Goal: Transaction & Acquisition: Purchase product/service

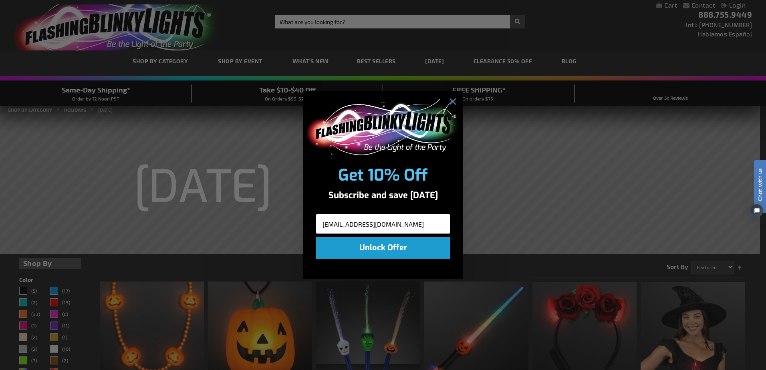
type input "etzweilerfh@outlook.com"
click at [393, 252] on button "Unlock Offer" at bounding box center [383, 248] width 135 height 22
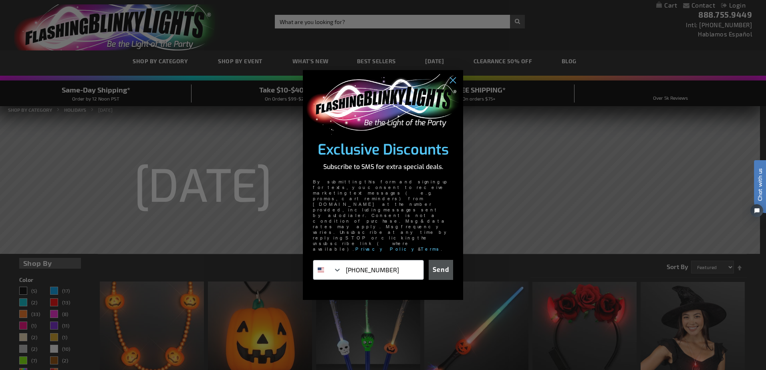
type input "717-578-7250"
click at [441, 260] on button "Send" at bounding box center [441, 270] width 24 height 20
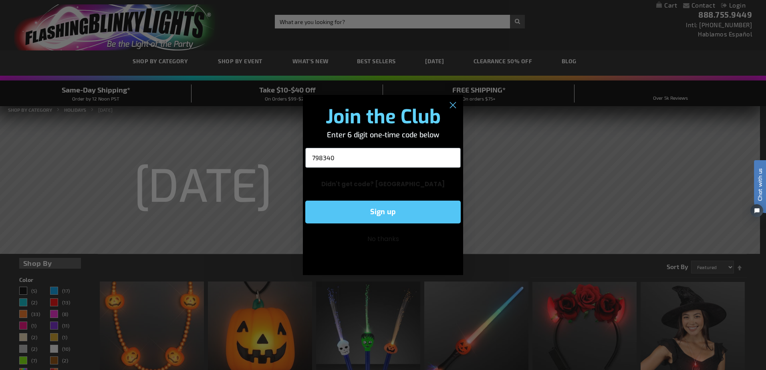
type input "798340"
click at [399, 211] on button "Sign up" at bounding box center [382, 212] width 155 height 23
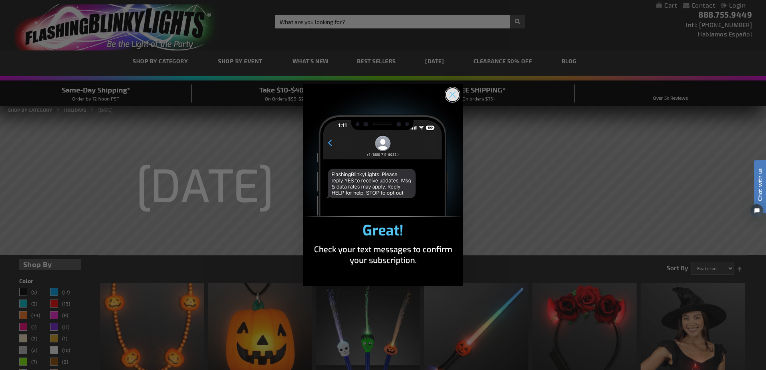
click at [452, 95] on icon "Close dialog" at bounding box center [453, 95] width 6 height 6
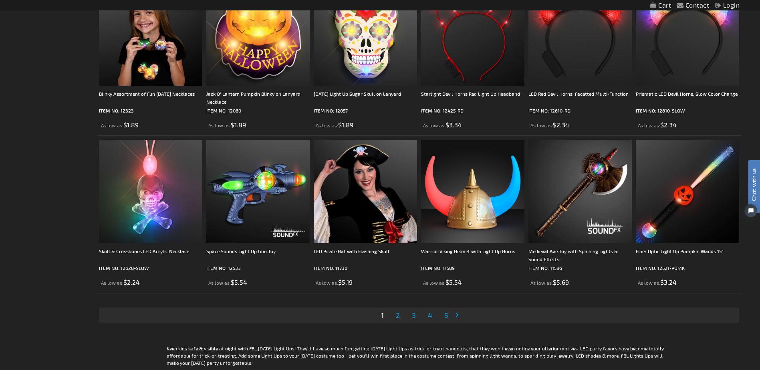
scroll to position [1605, 0]
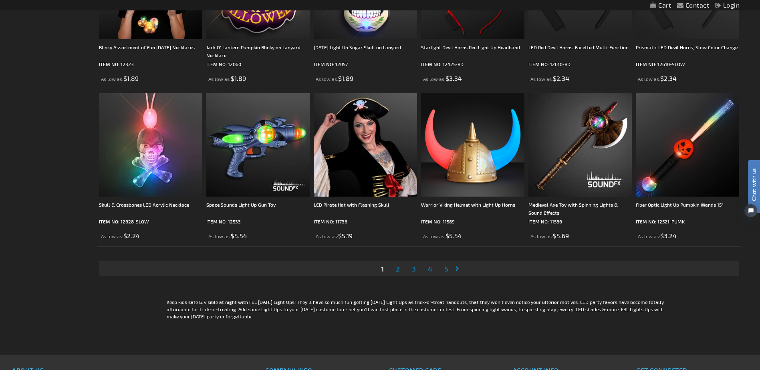
click at [400, 268] on span "2" at bounding box center [398, 268] width 4 height 9
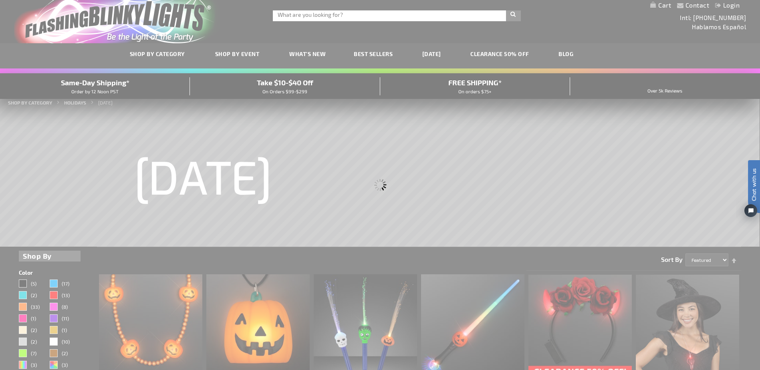
scroll to position [0, 0]
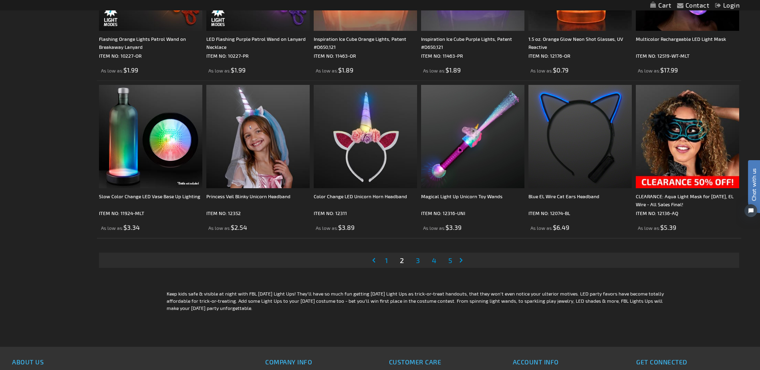
scroll to position [1621, 0]
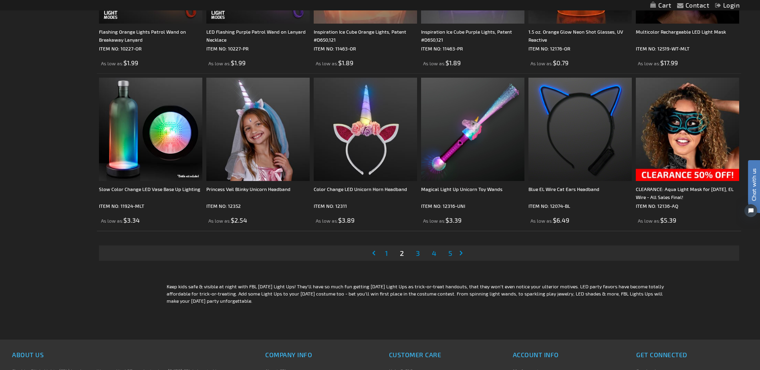
click at [419, 256] on span "3" at bounding box center [418, 253] width 4 height 9
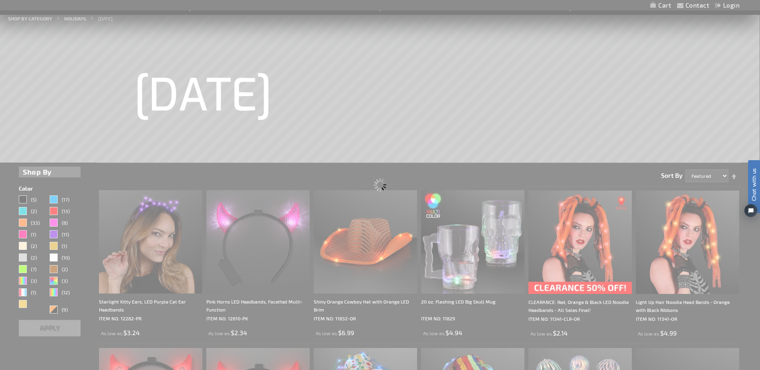
scroll to position [0, 0]
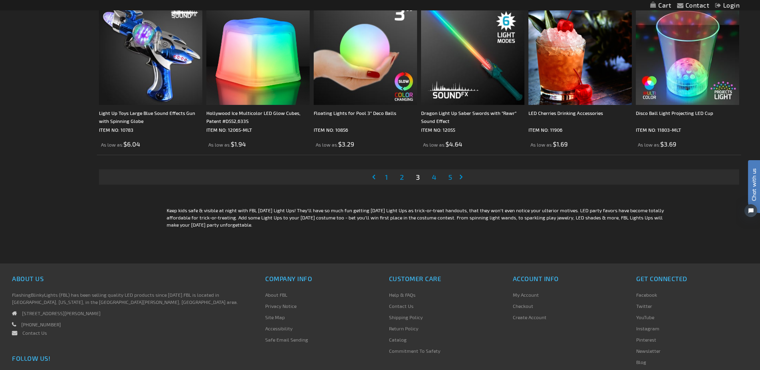
scroll to position [1719, 0]
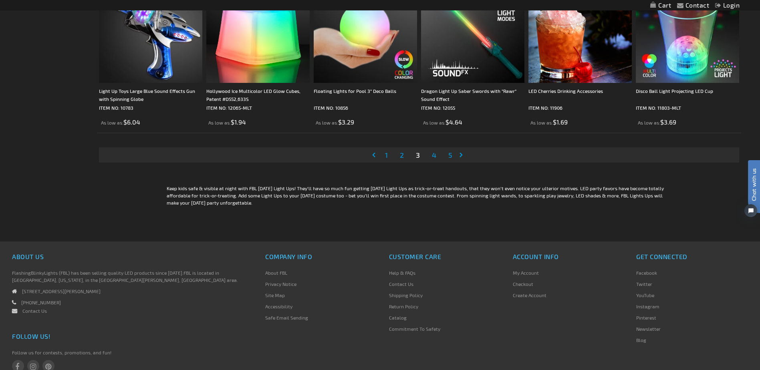
click at [430, 156] on link "Page 4" at bounding box center [434, 155] width 8 height 12
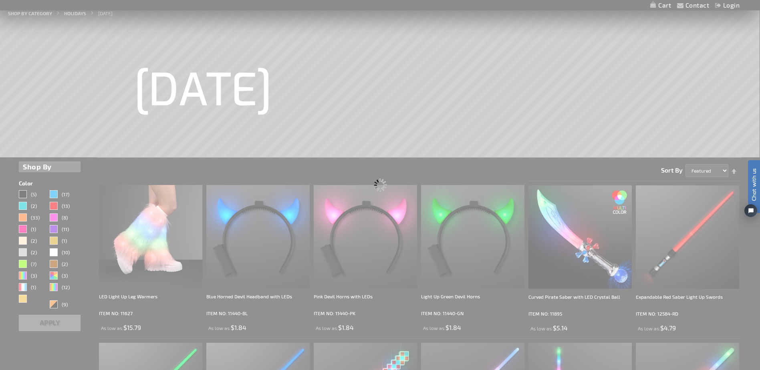
scroll to position [0, 0]
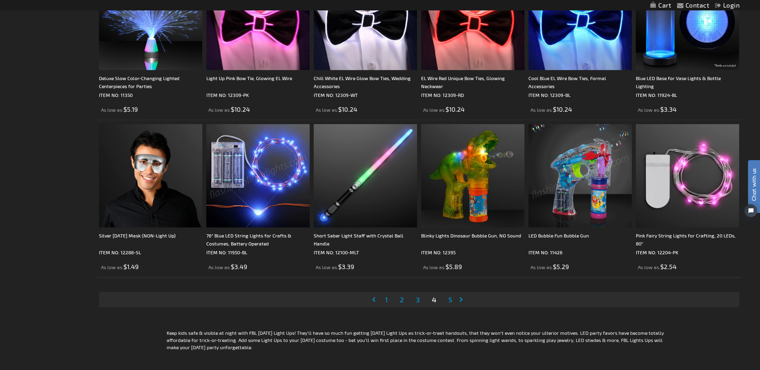
scroll to position [1606, 0]
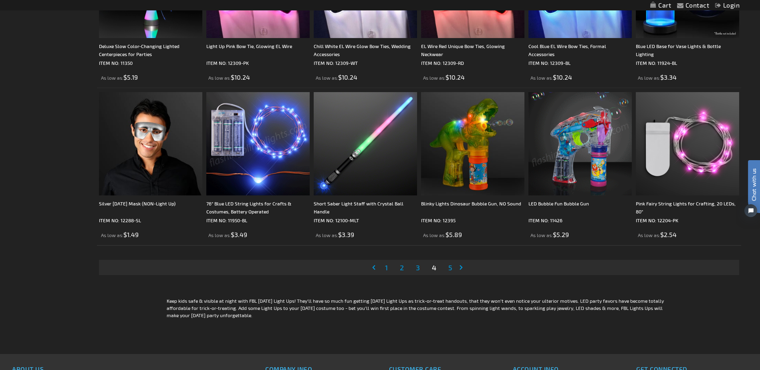
click at [414, 268] on li "Page 3" at bounding box center [417, 267] width 15 height 15
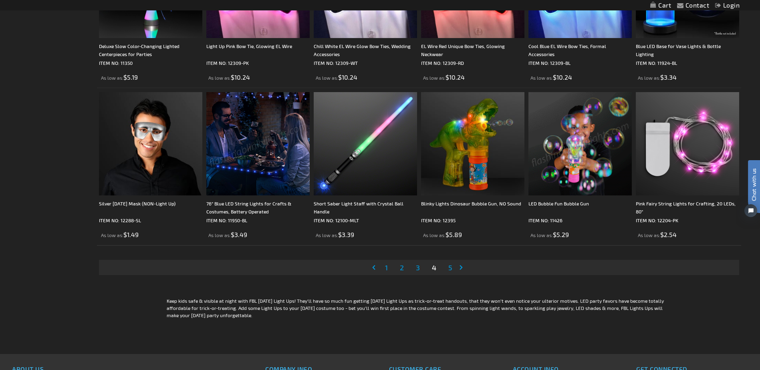
click at [385, 266] on span "1" at bounding box center [386, 267] width 3 height 9
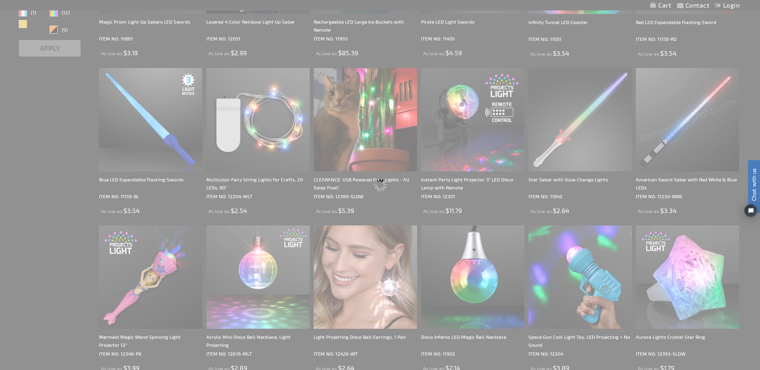
scroll to position [90, 0]
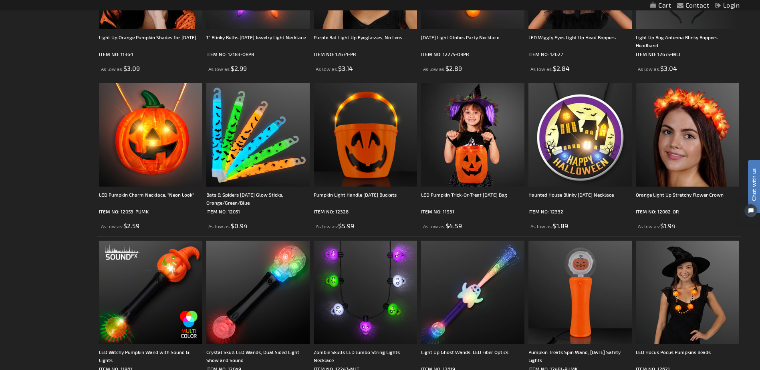
scroll to position [521, 0]
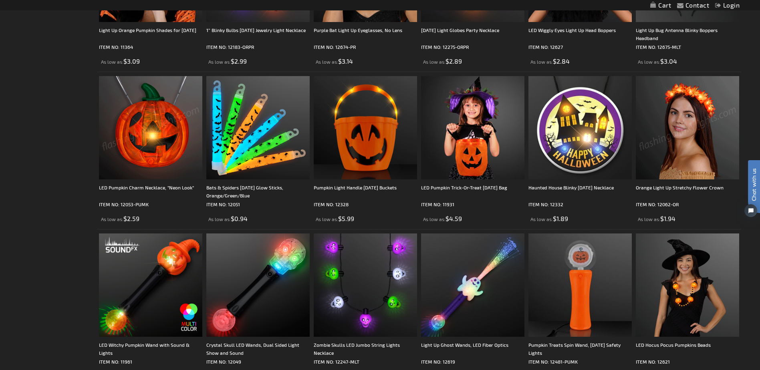
click at [157, 152] on img at bounding box center [150, 127] width 103 height 103
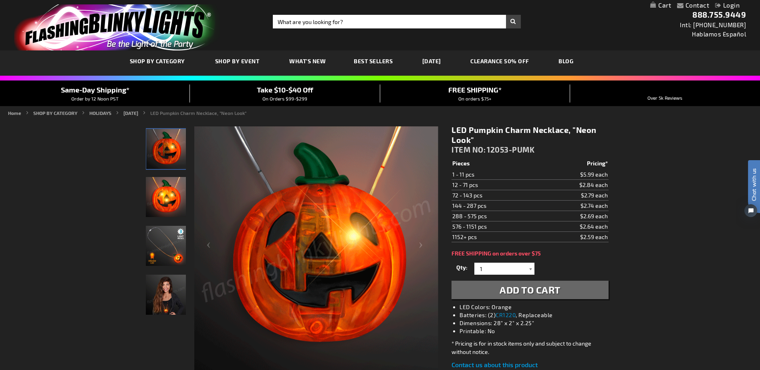
click at [530, 270] on div at bounding box center [530, 269] width 8 height 12
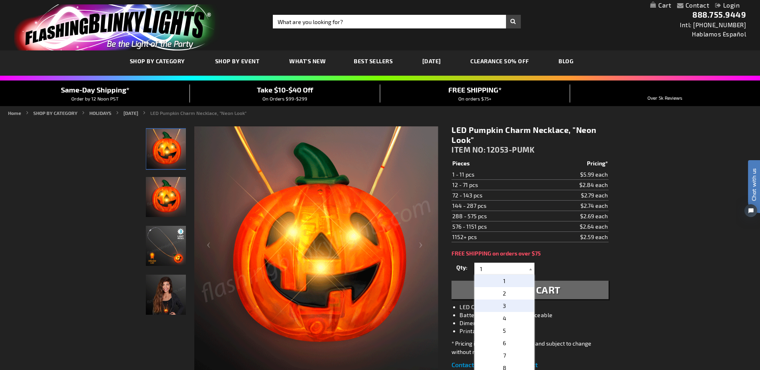
click at [516, 302] on p "3" at bounding box center [504, 306] width 60 height 12
type input "3"
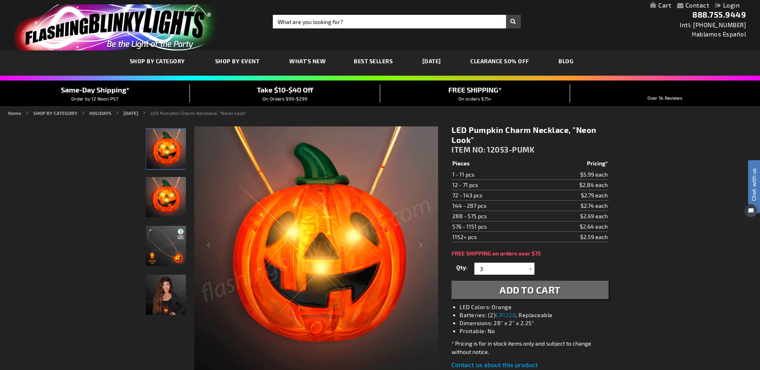
click at [516, 291] on span "Add to Cart" at bounding box center [529, 290] width 61 height 12
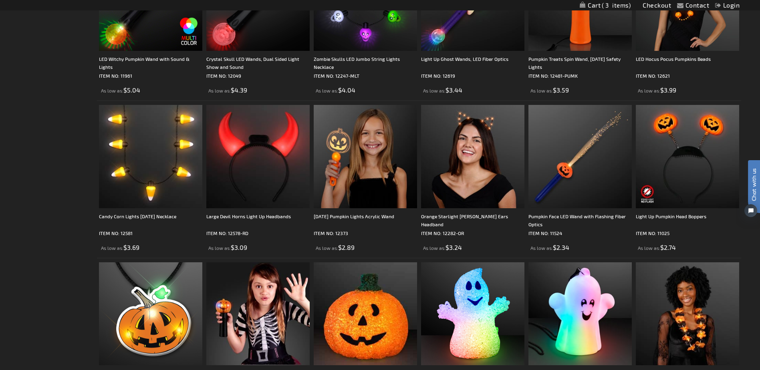
scroll to position [521, 0]
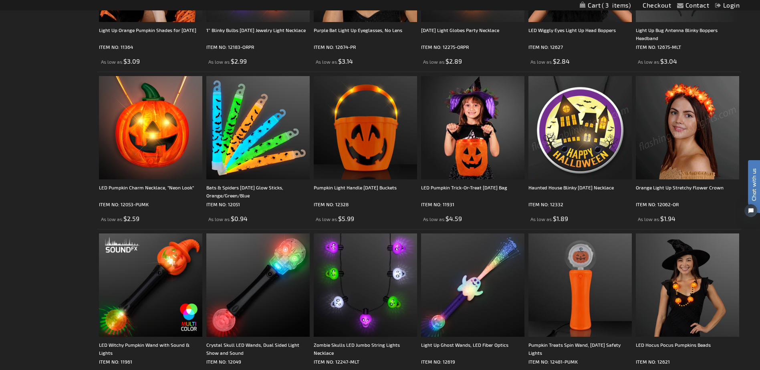
click at [575, 137] on img at bounding box center [579, 127] width 103 height 103
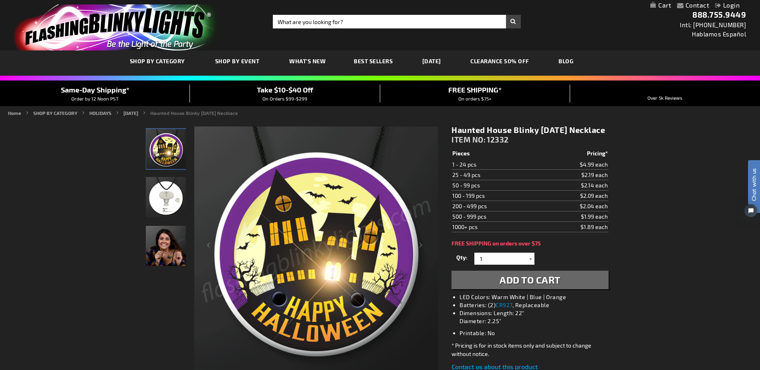
click at [531, 265] on div at bounding box center [530, 259] width 8 height 12
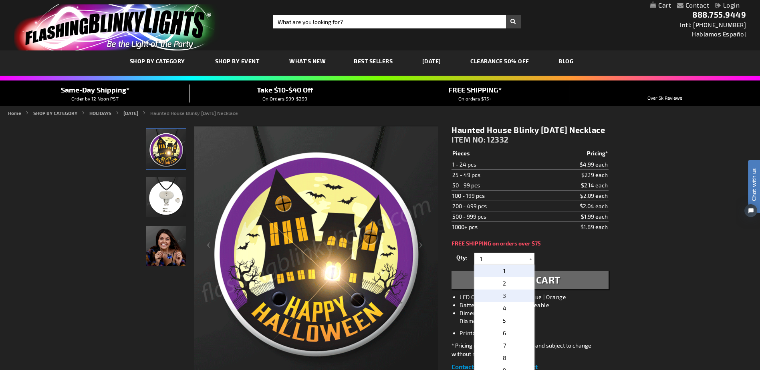
click at [520, 302] on p "3" at bounding box center [504, 296] width 60 height 12
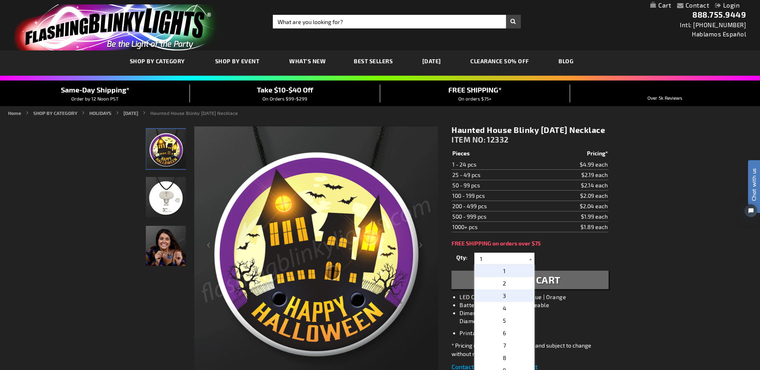
type input "3"
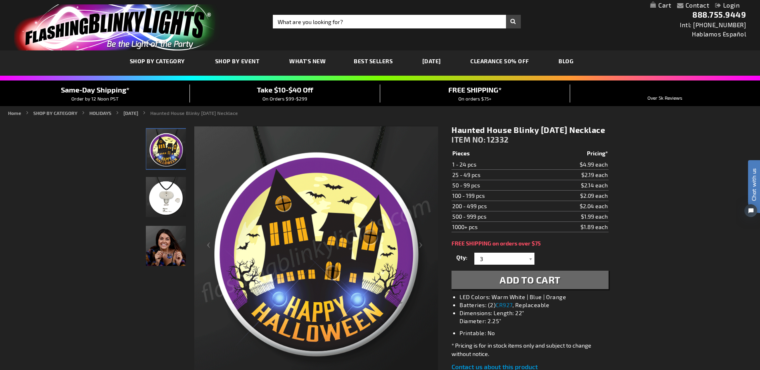
click at [553, 286] on span "Add to Cart" at bounding box center [529, 280] width 61 height 12
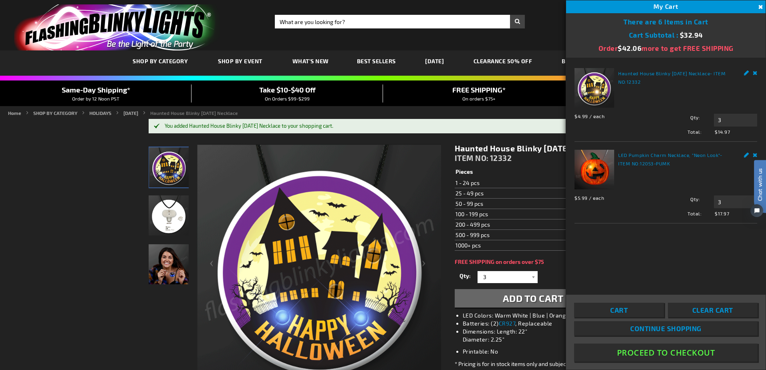
click at [759, 7] on button "Close" at bounding box center [759, 7] width 9 height 9
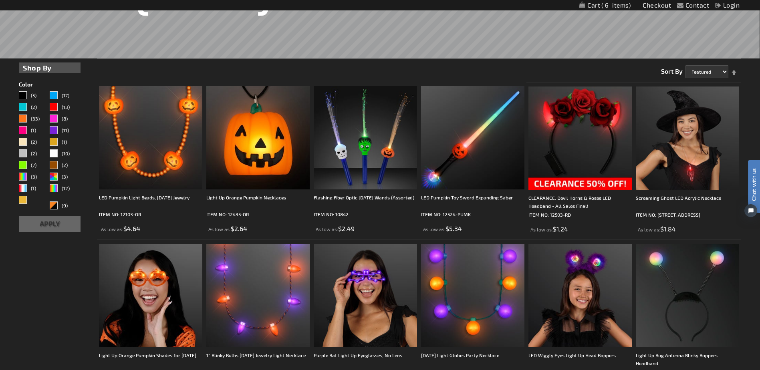
scroll to position [186, 0]
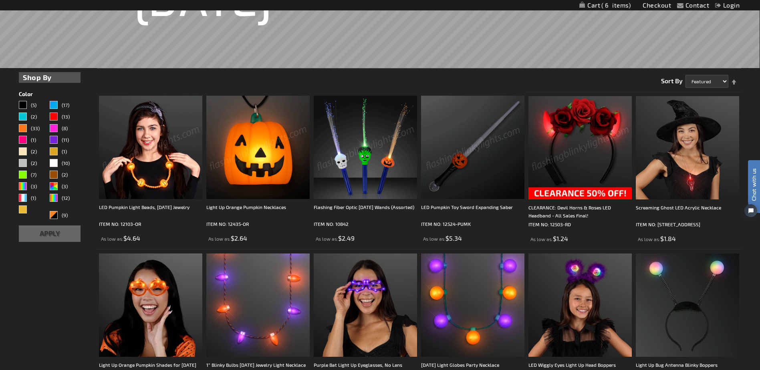
click at [604, 6] on span "6" at bounding box center [615, 5] width 29 height 7
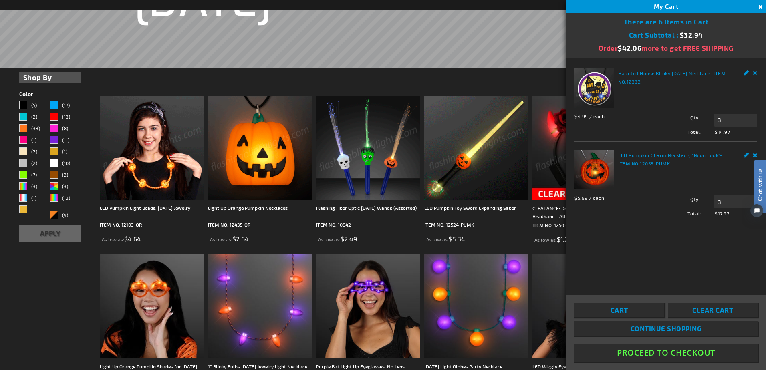
click at [671, 353] on button "Proceed To Checkout" at bounding box center [665, 353] width 183 height 18
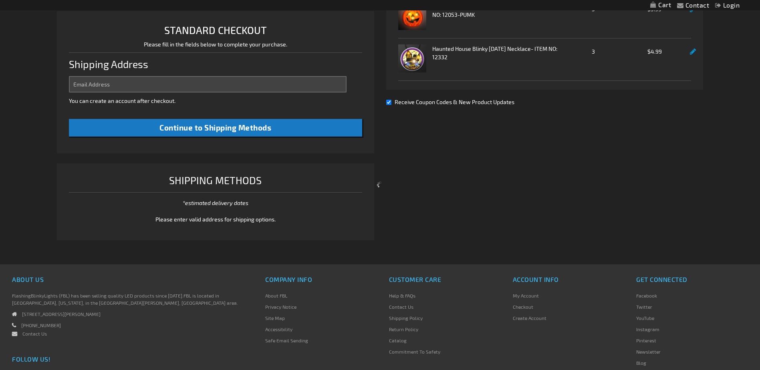
select select "US"
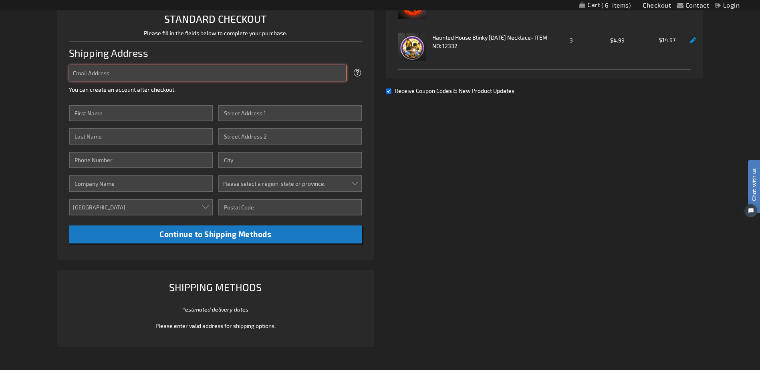
click at [247, 74] on input "Email Address" at bounding box center [207, 73] width 277 height 16
type input "[EMAIL_ADDRESS][DOMAIN_NAME]"
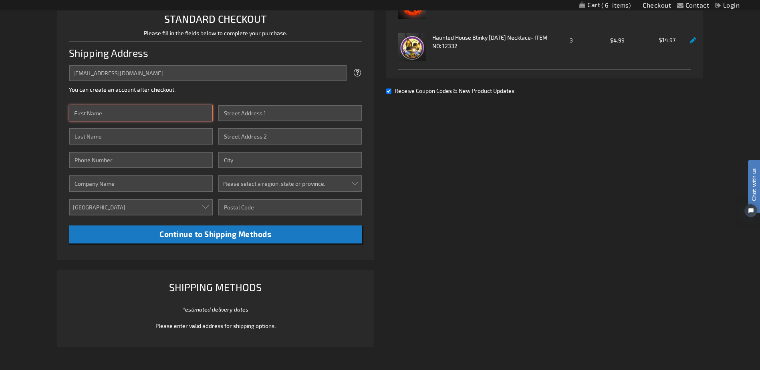
click at [148, 113] on input "First Name" at bounding box center [140, 113] width 143 height 16
type input "[PERSON_NAME]"
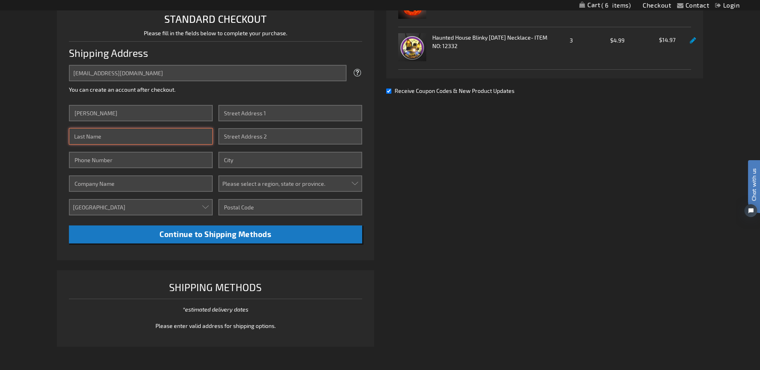
type input "[GEOGRAPHIC_DATA]"
type input "7175787250"
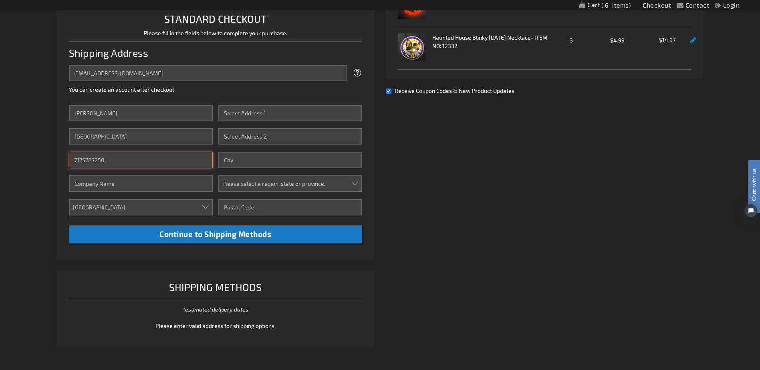
type input "Rotary Club of York"
type input "[STREET_ADDRESS]"
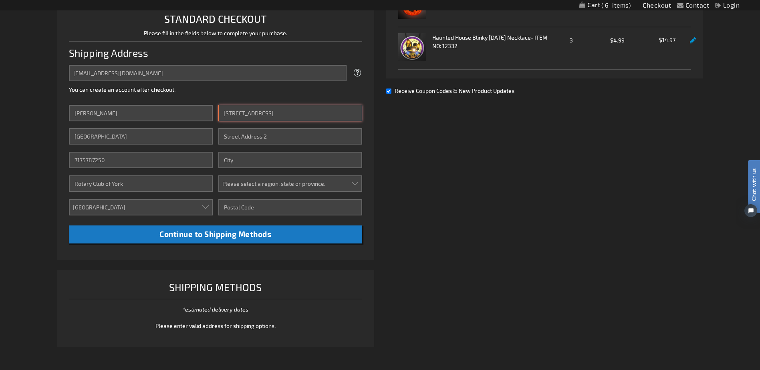
type input "[GEOGRAPHIC_DATA]"
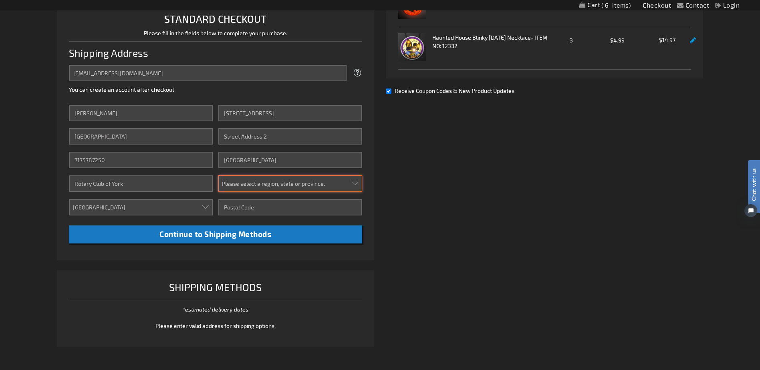
select select "51"
type input "17402"
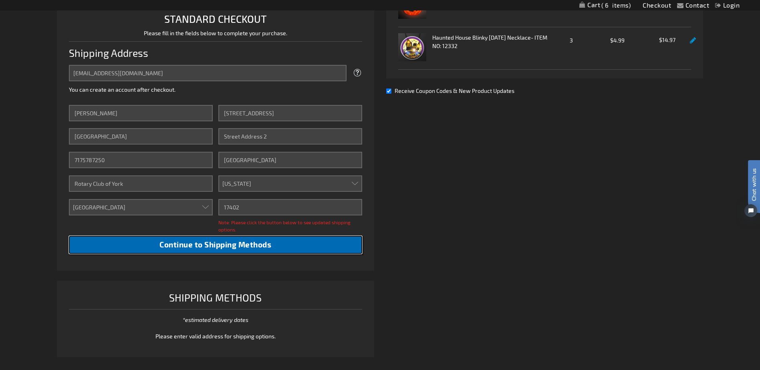
click at [237, 250] on button "Continue to Shipping Methods" at bounding box center [215, 245] width 293 height 18
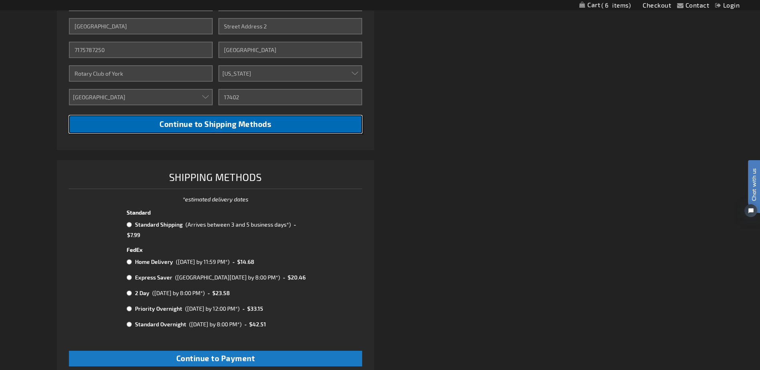
scroll to position [335, 0]
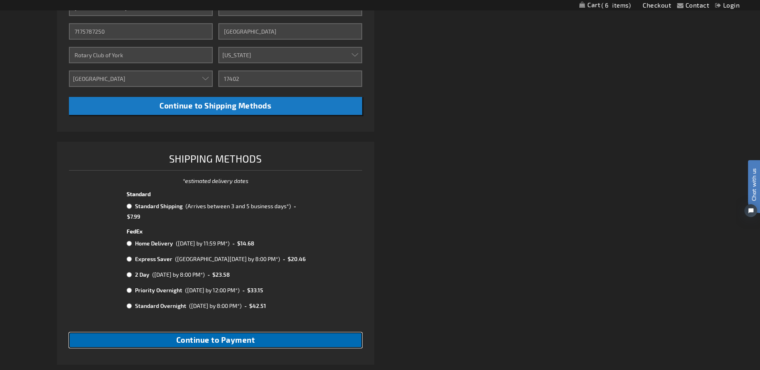
click at [227, 342] on span "Continue to Payment" at bounding box center [215, 339] width 79 height 9
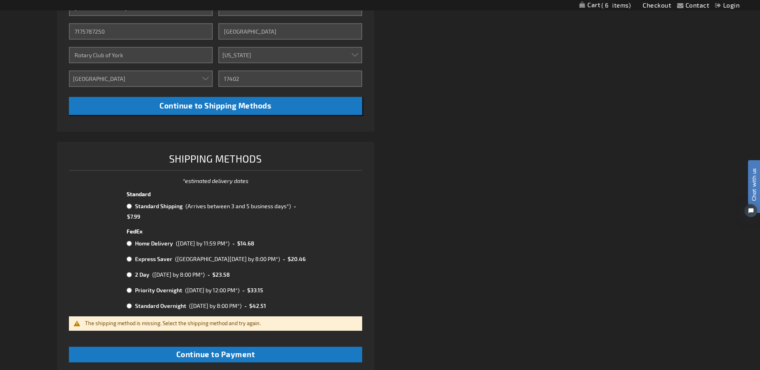
click at [129, 203] on input "radio" at bounding box center [129, 206] width 5 height 6
radio input "true"
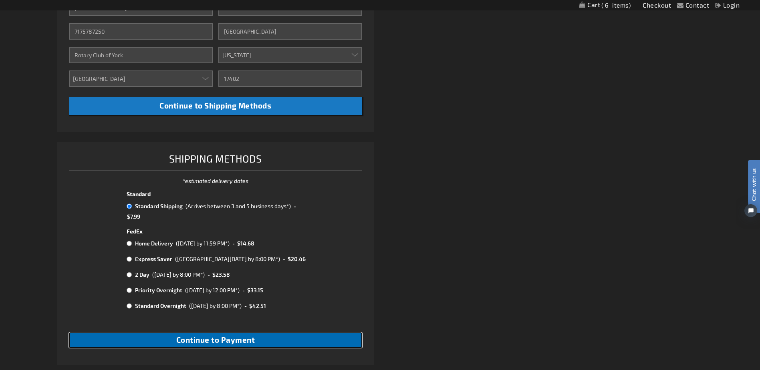
click at [226, 340] on span "Continue to Payment" at bounding box center [215, 339] width 79 height 9
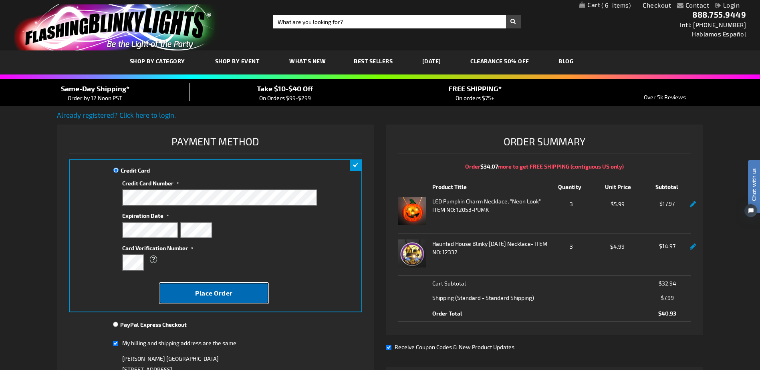
click at [220, 296] on span "Place Order" at bounding box center [214, 293] width 38 height 8
